Goal: Find contact information: Find contact information

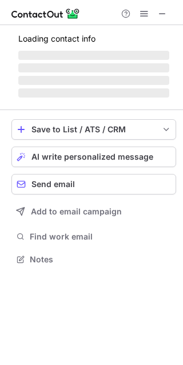
scroll to position [258, 183]
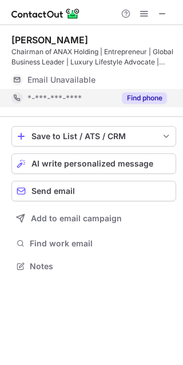
click at [143, 92] on button "Find phone" at bounding box center [144, 97] width 45 height 11
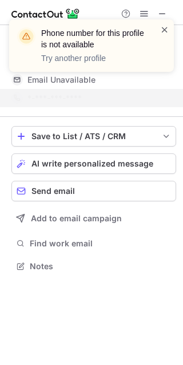
drag, startPoint x: 162, startPoint y: 18, endPoint x: 160, endPoint y: 34, distance: 15.5
click at [162, 21] on div "Phone number for this profile is not available Try another profile" at bounding box center [91, 50] width 183 height 84
click at [160, 34] on span at bounding box center [164, 29] width 9 height 11
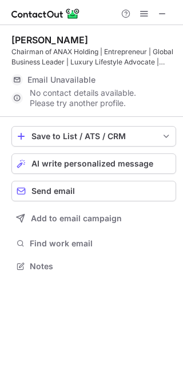
click at [161, 17] on div "Phone number for this profile is not available Try another profile" at bounding box center [91, 50] width 183 height 84
click at [162, 14] on span at bounding box center [162, 13] width 9 height 9
